Goal: Navigation & Orientation: Find specific page/section

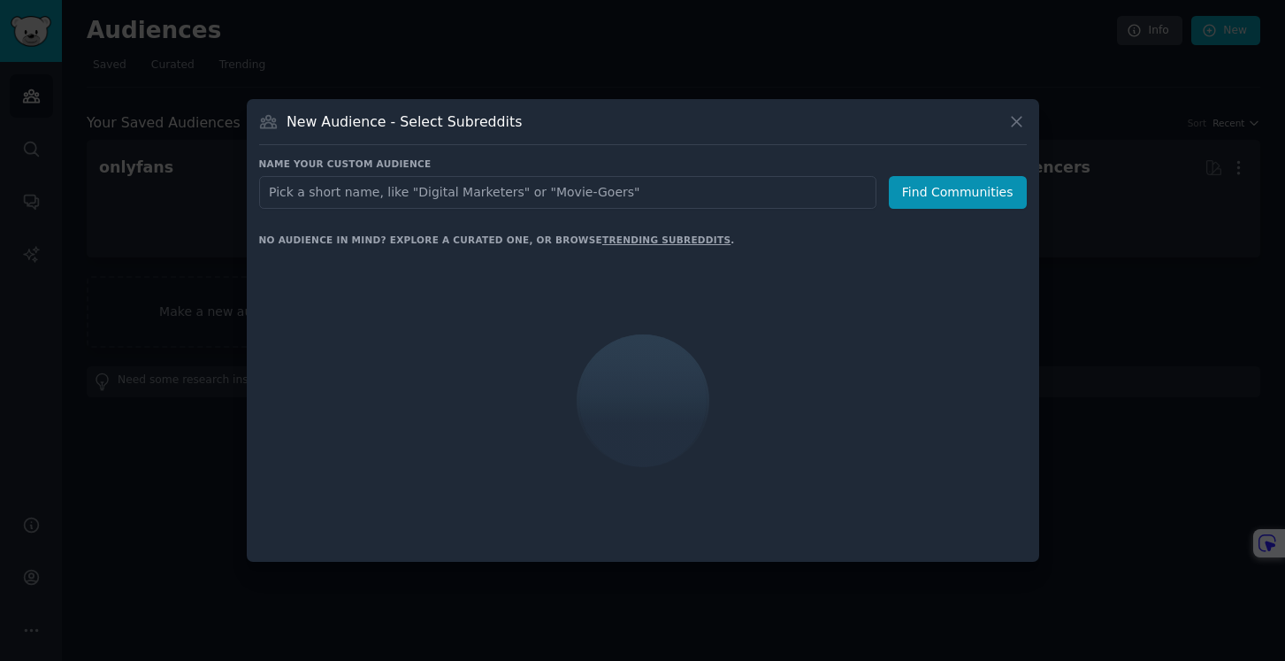
click at [157, 85] on div at bounding box center [642, 330] width 1285 height 661
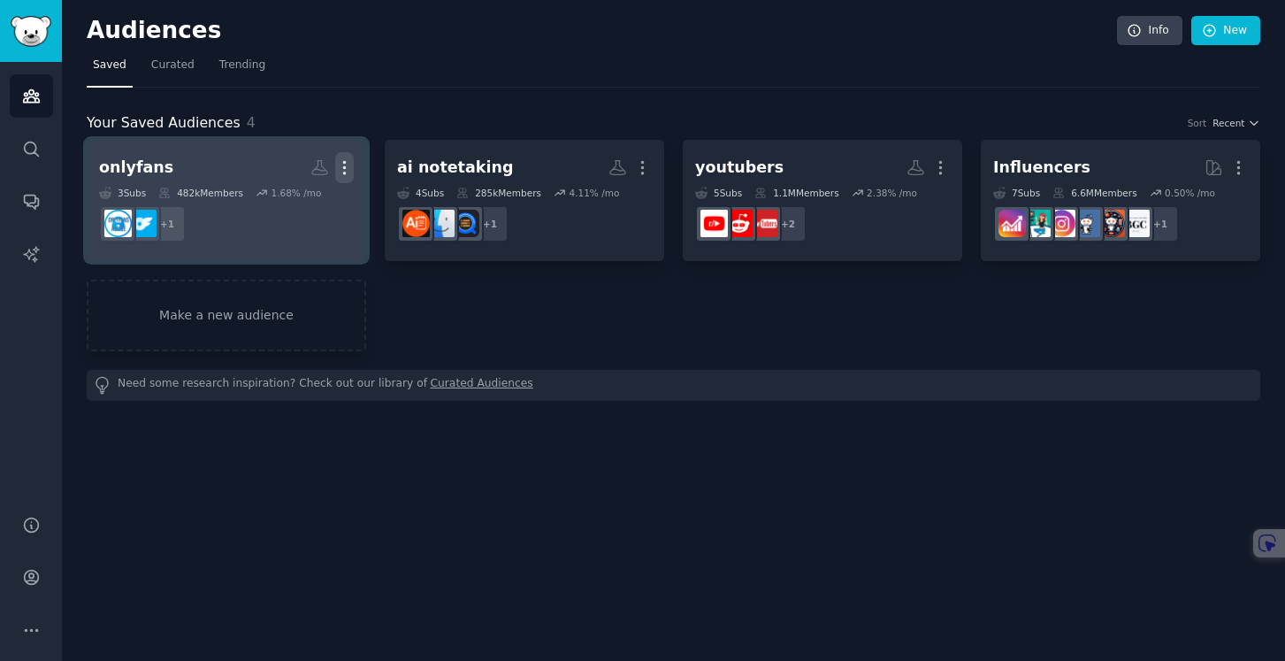
click at [342, 165] on icon "button" at bounding box center [344, 167] width 19 height 19
click at [299, 207] on p "Delete" at bounding box center [296, 205] width 41 height 19
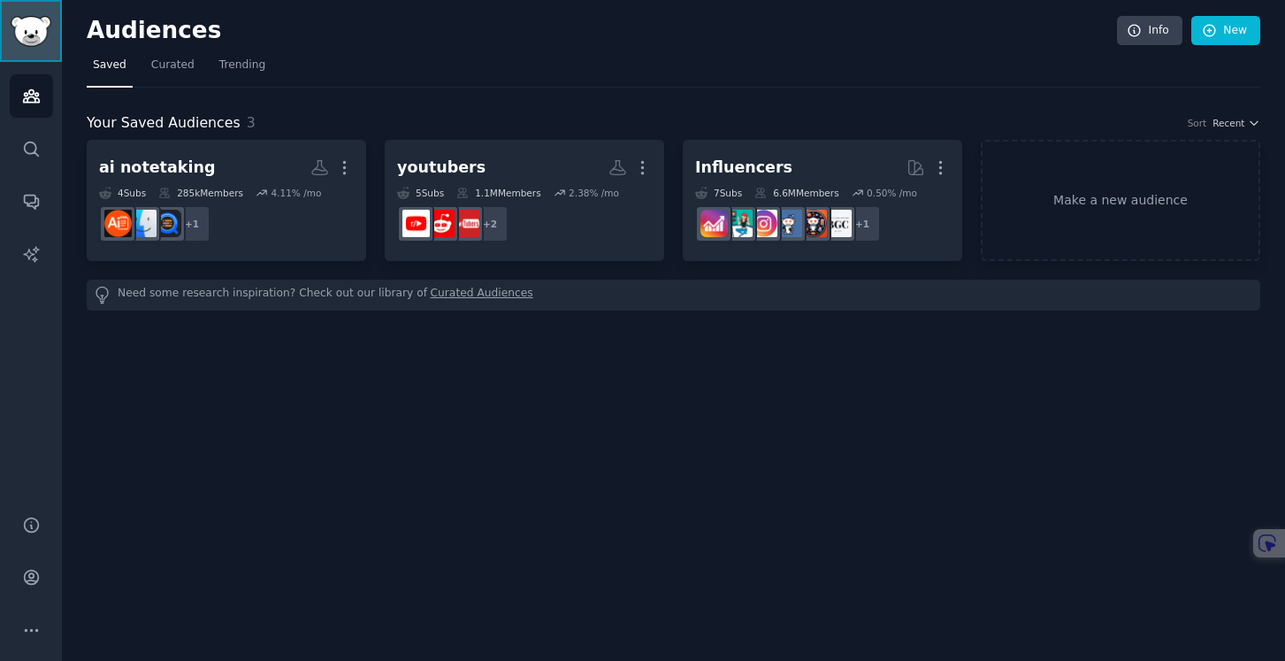
click at [35, 26] on img "Sidebar" at bounding box center [31, 31] width 41 height 31
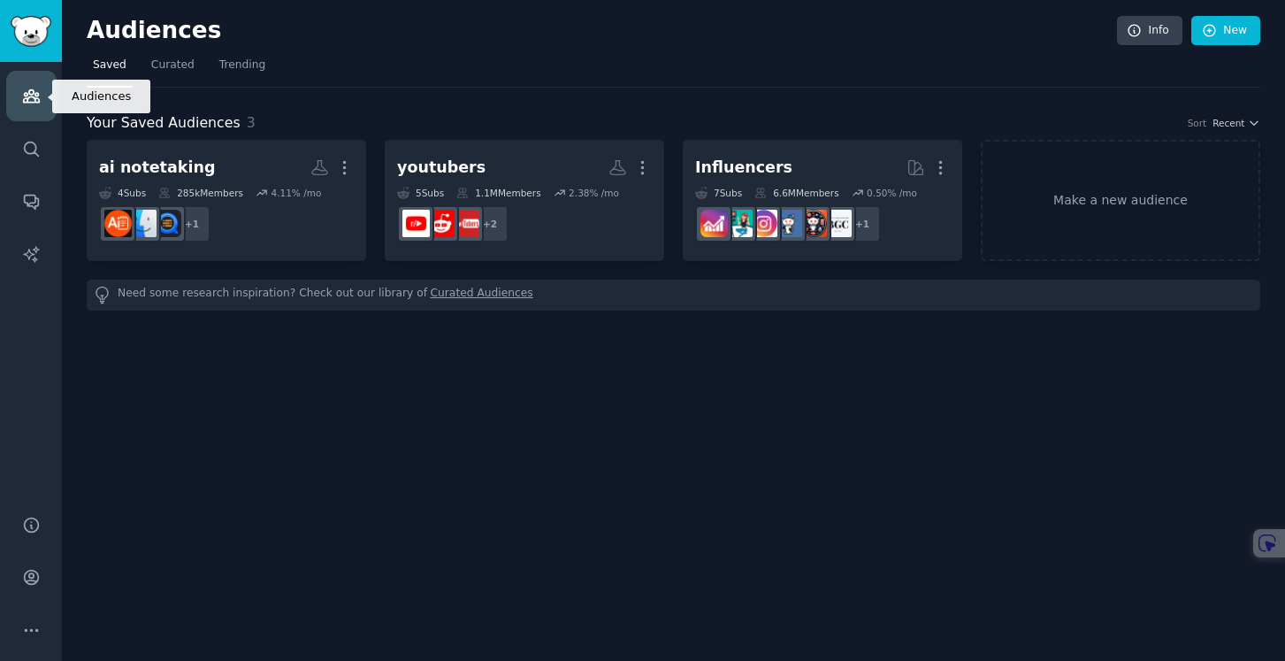
click at [24, 91] on icon "Sidebar" at bounding box center [31, 96] width 19 height 19
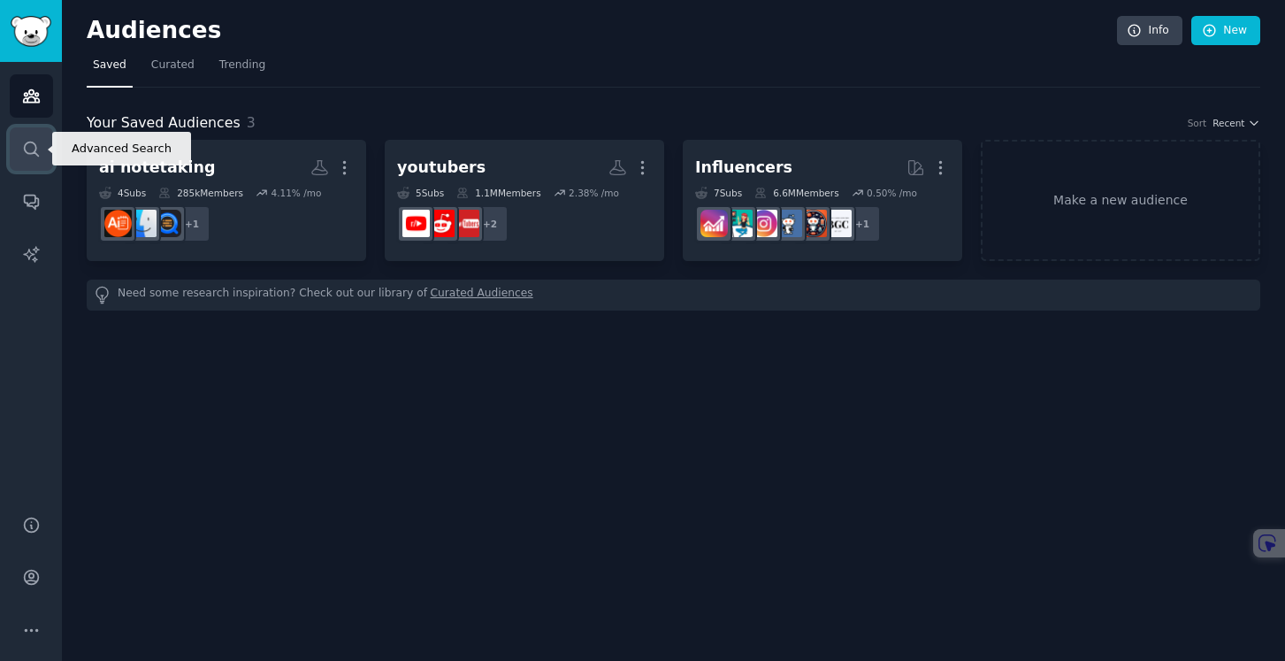
click at [26, 142] on icon "Sidebar" at bounding box center [31, 149] width 19 height 19
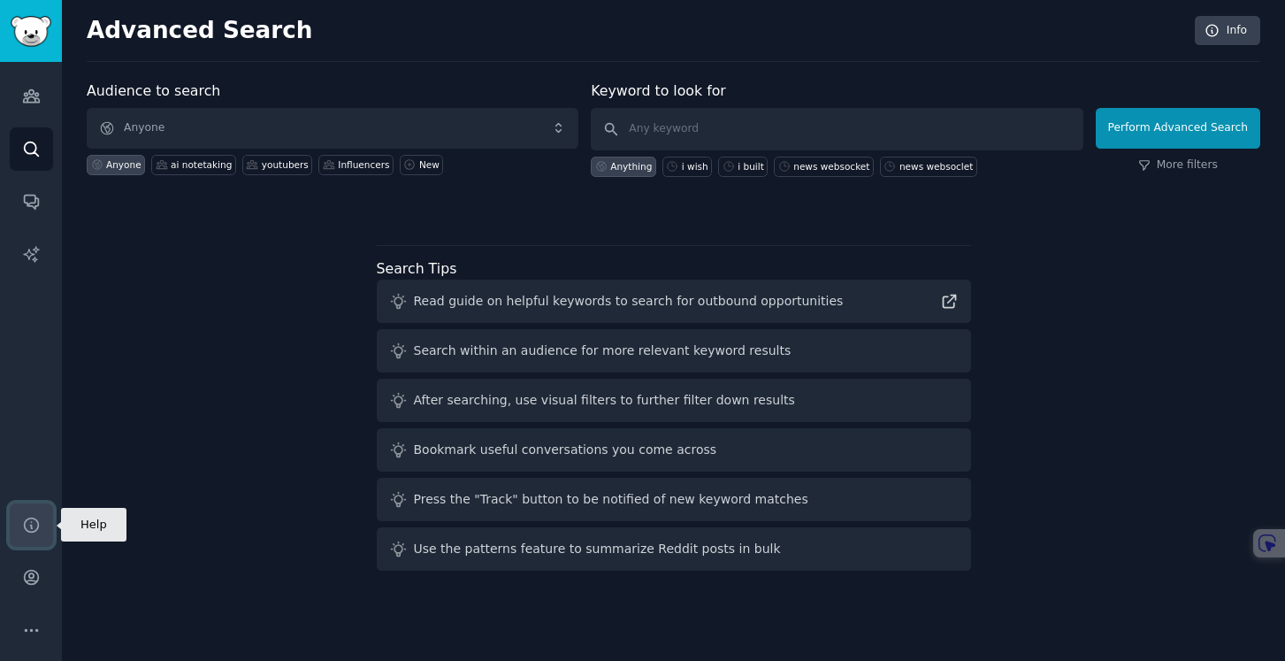
click at [37, 511] on link "Help" at bounding box center [31, 524] width 43 height 43
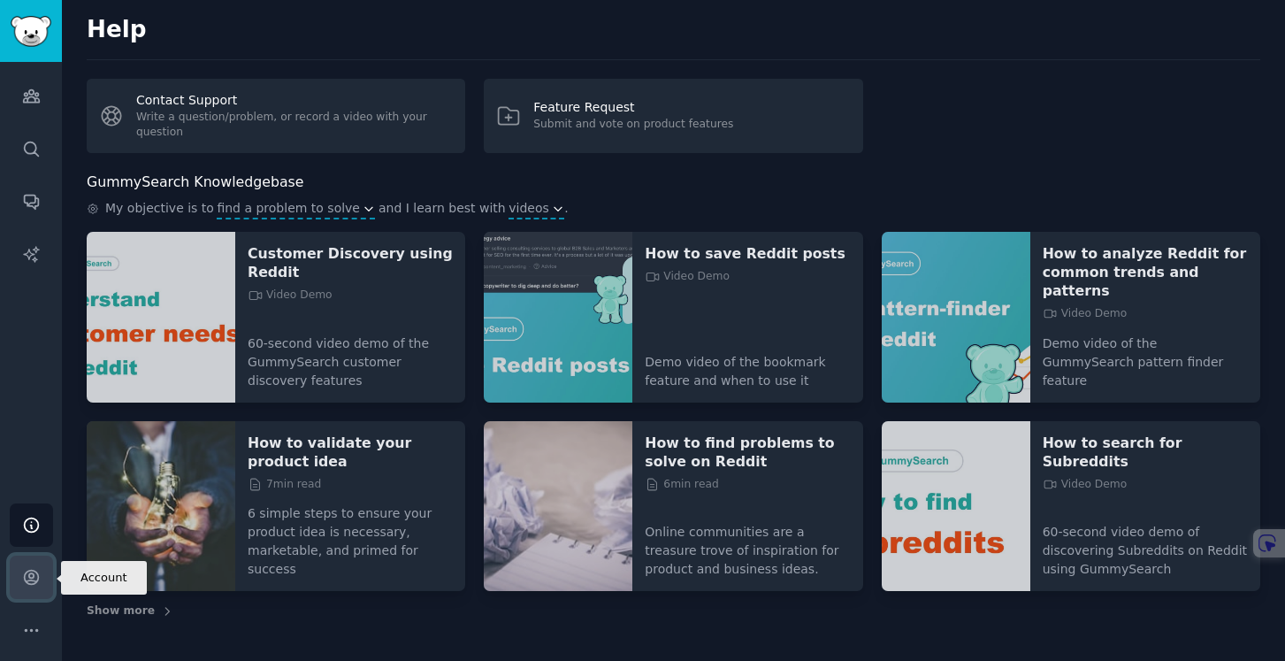
click at [33, 569] on icon "Sidebar" at bounding box center [31, 577] width 19 height 19
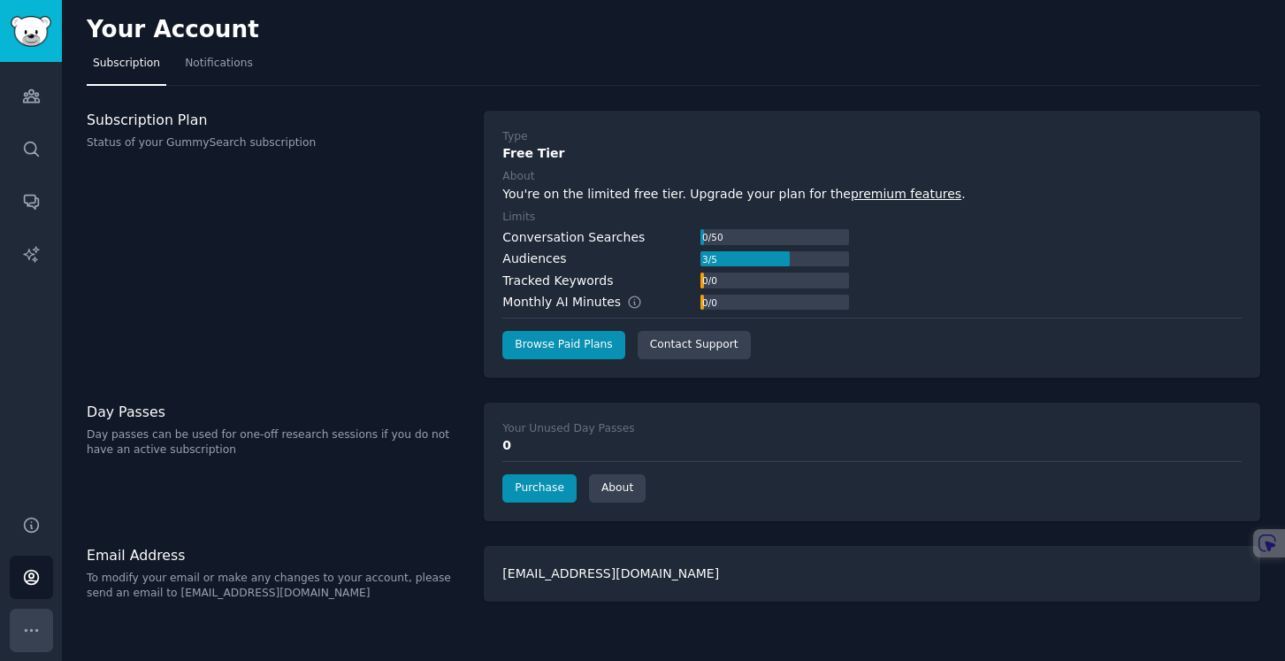
click at [35, 633] on icon "Sidebar" at bounding box center [31, 630] width 19 height 19
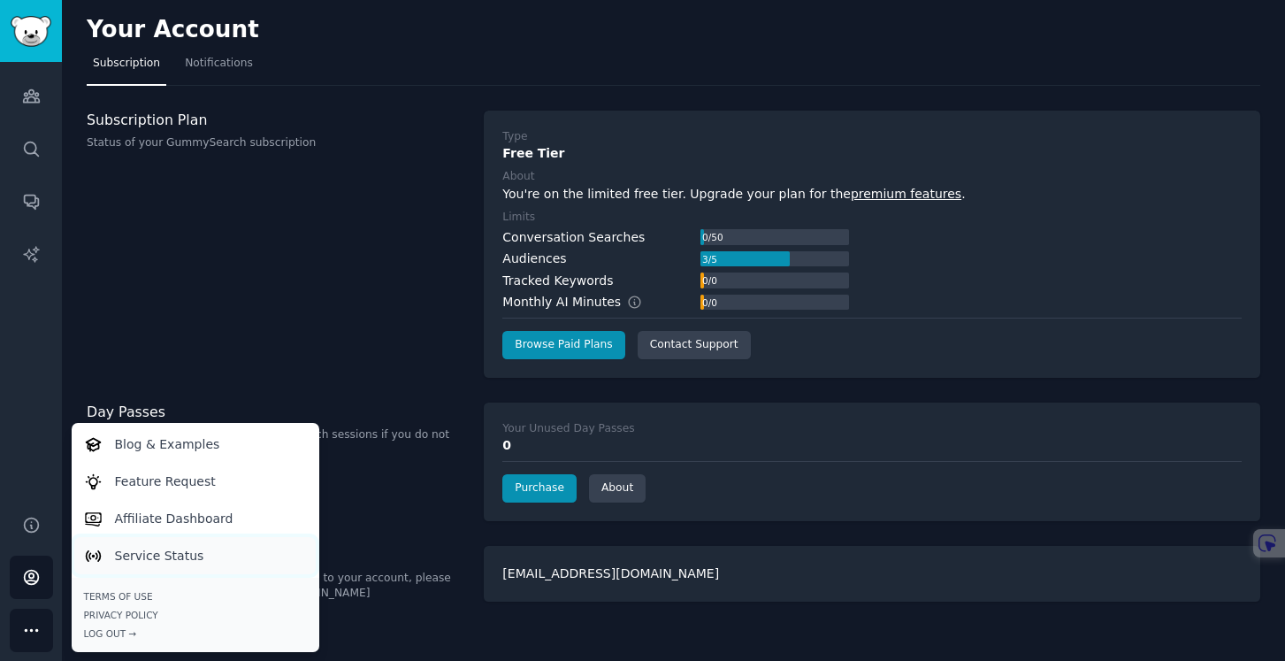
click at [198, 558] on p "Service Status" at bounding box center [159, 556] width 89 height 19
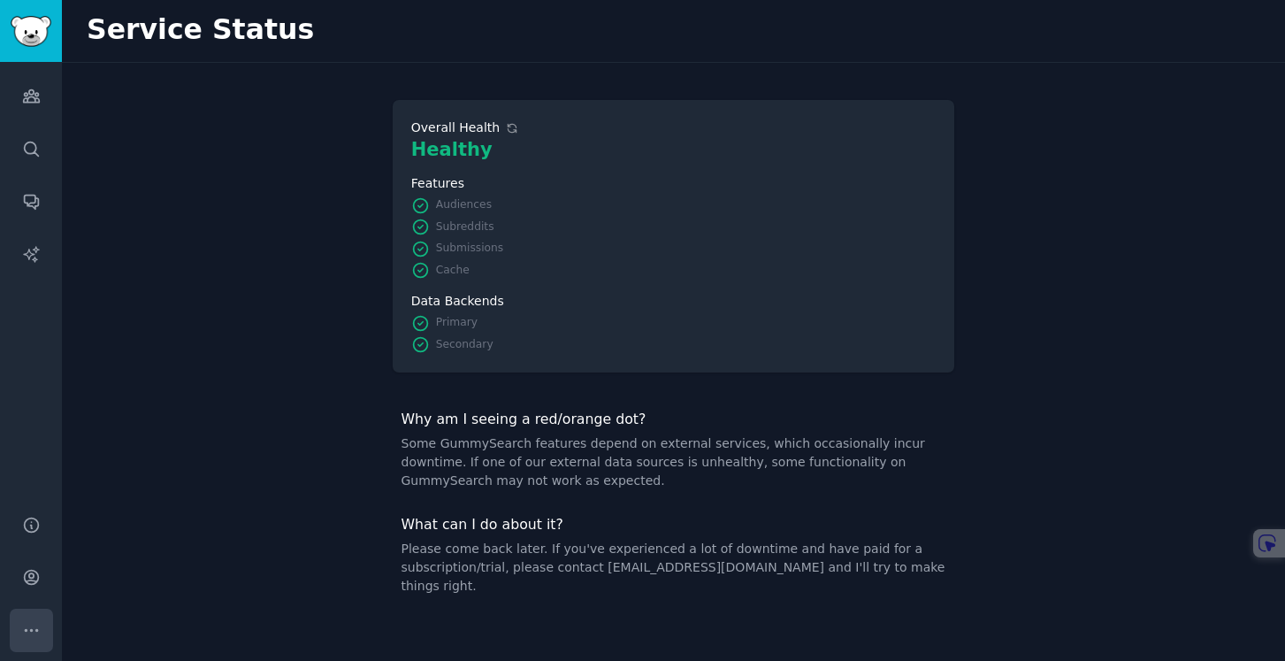
click at [33, 636] on icon "Sidebar" at bounding box center [31, 630] width 19 height 19
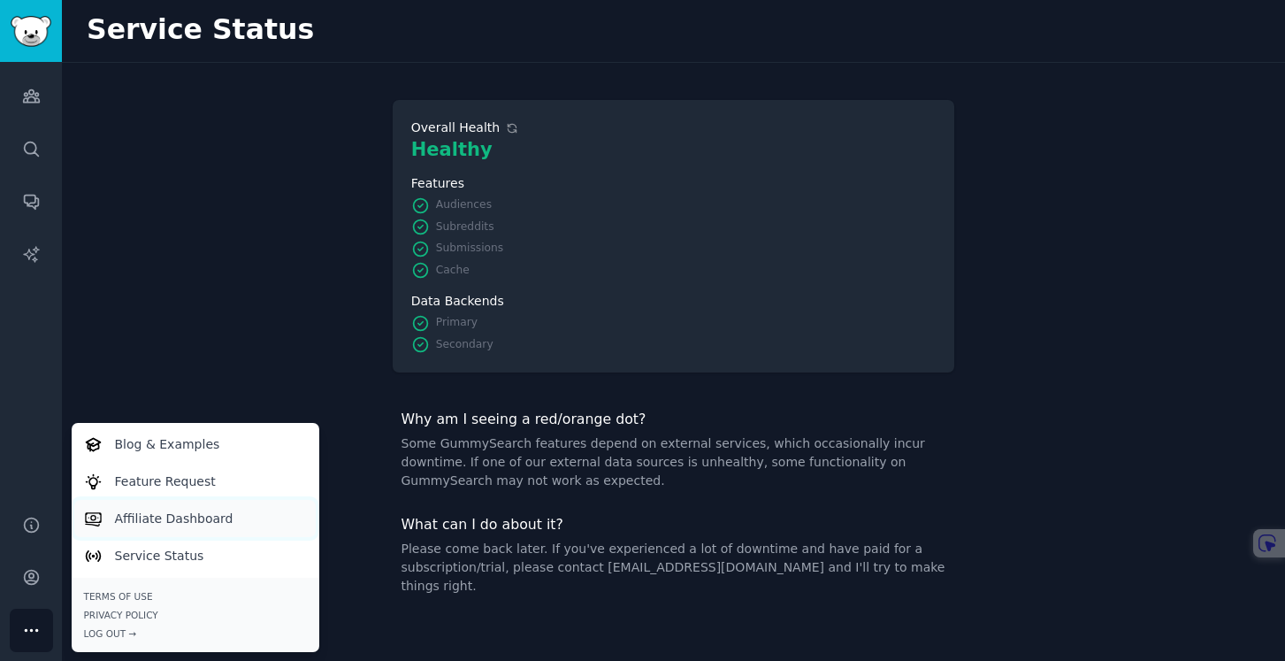
click at [179, 523] on p "Affiliate Dashboard" at bounding box center [174, 519] width 119 height 19
click at [205, 479] on p "Feature Request" at bounding box center [165, 481] width 101 height 19
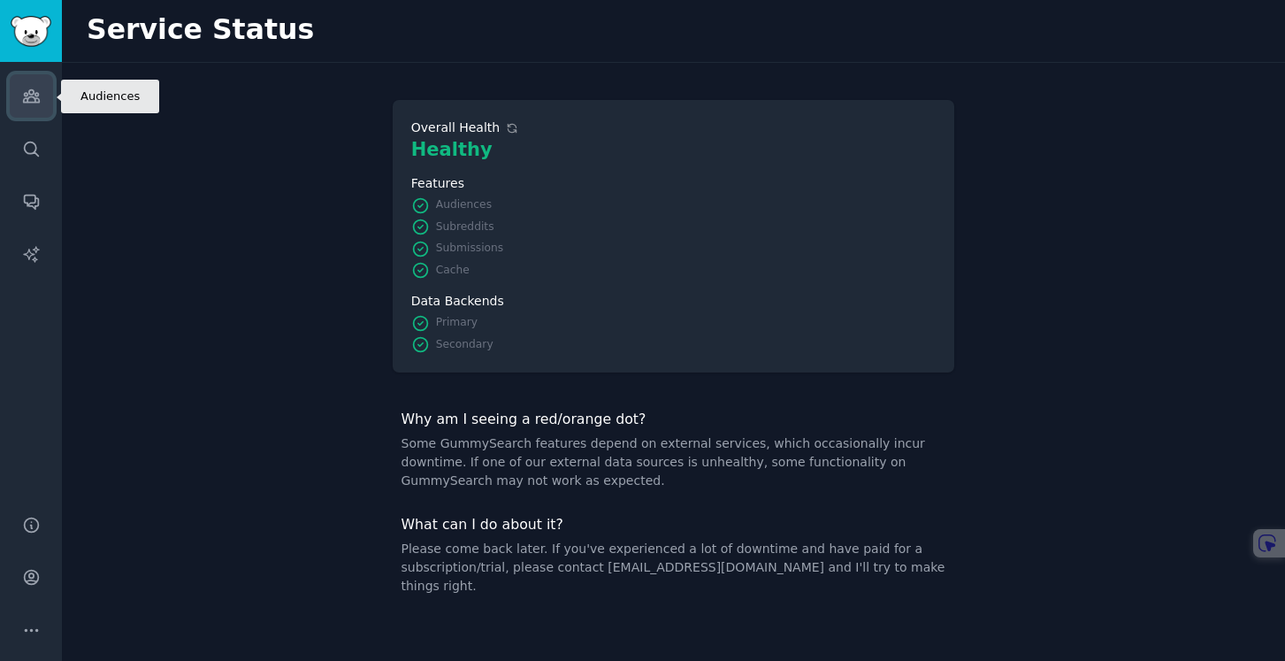
click at [25, 103] on icon "Sidebar" at bounding box center [31, 96] width 19 height 19
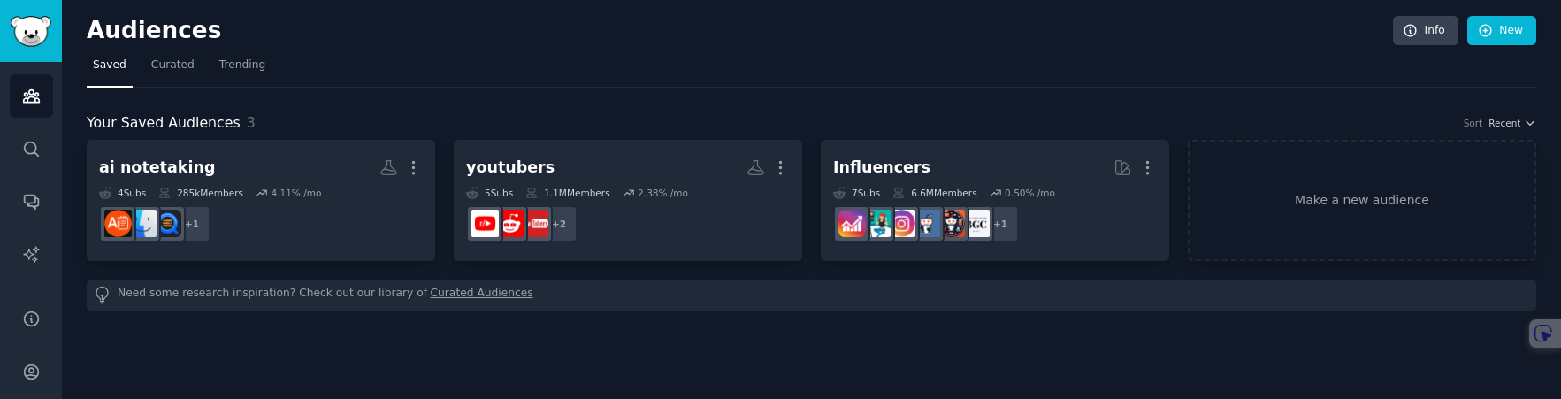
click at [147, 165] on div "ai notetaking" at bounding box center [157, 168] width 116 height 22
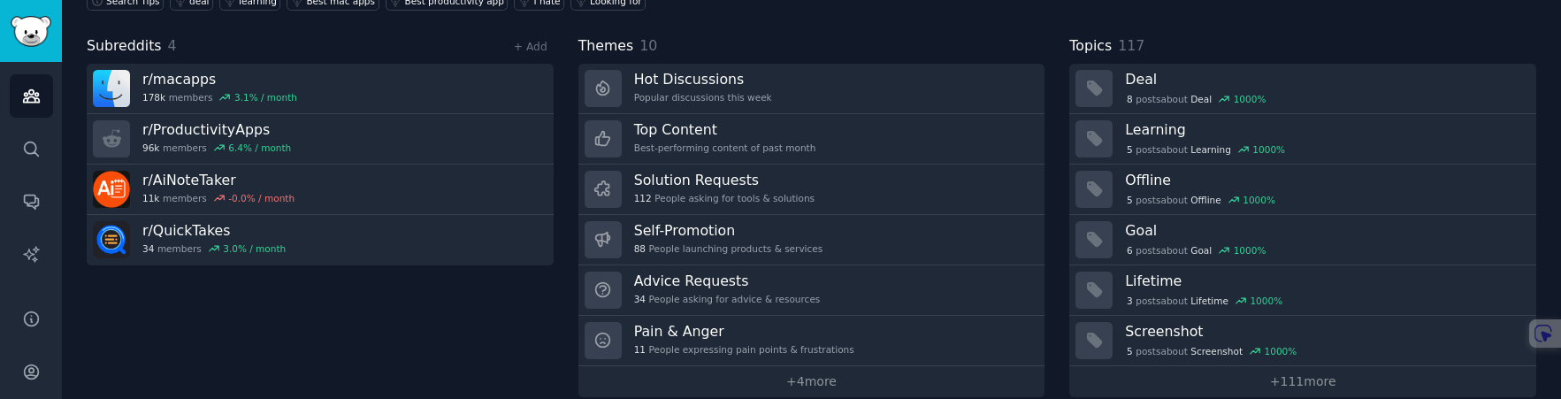
scroll to position [211, 0]
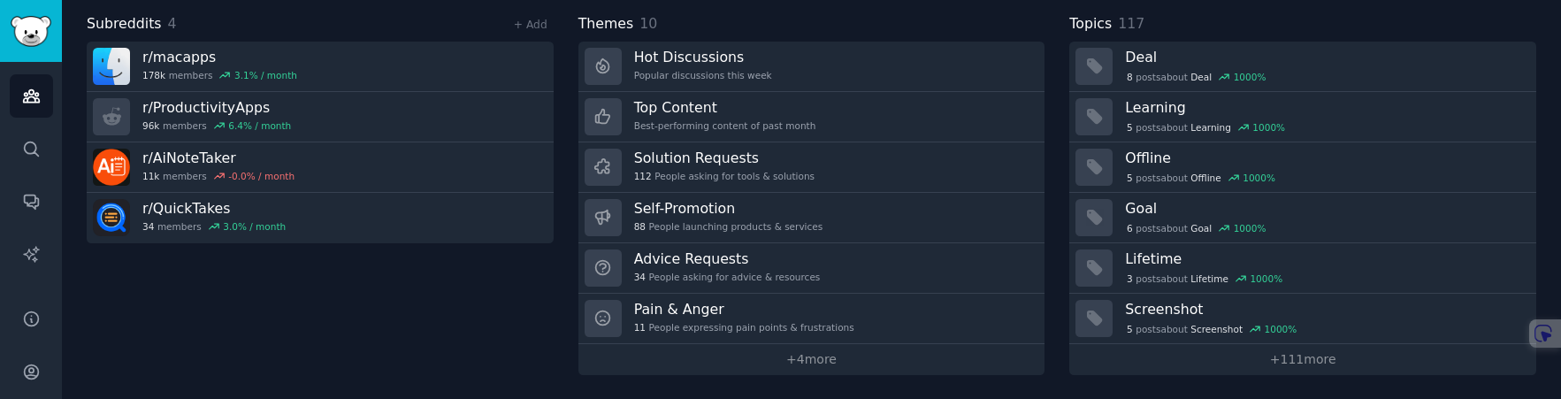
click at [693, 64] on h3 "Hot Discussions" at bounding box center [703, 57] width 138 height 19
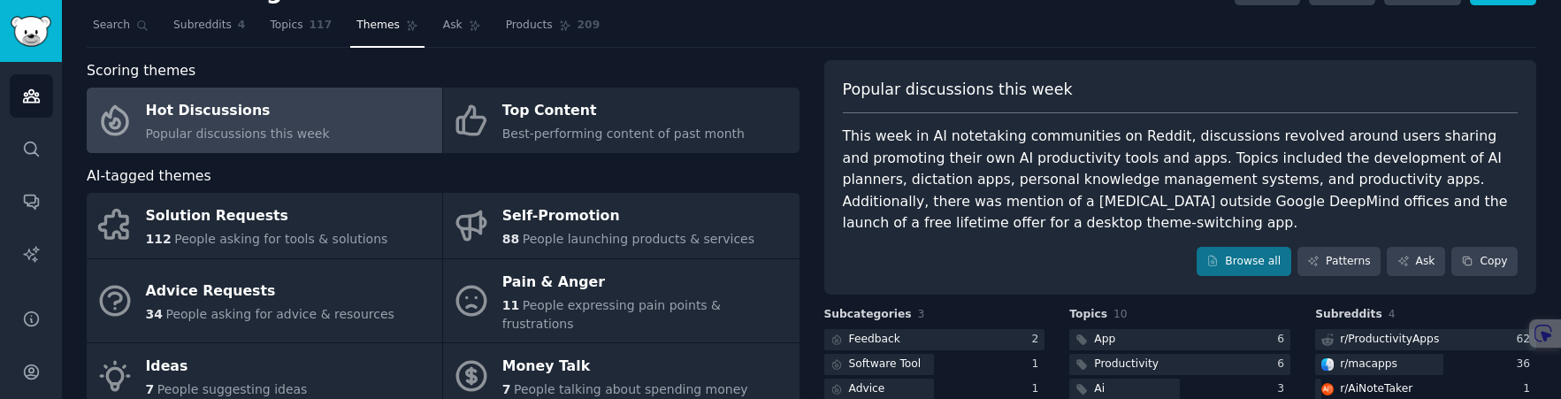
scroll to position [42, 0]
